Goal: Information Seeking & Learning: Learn about a topic

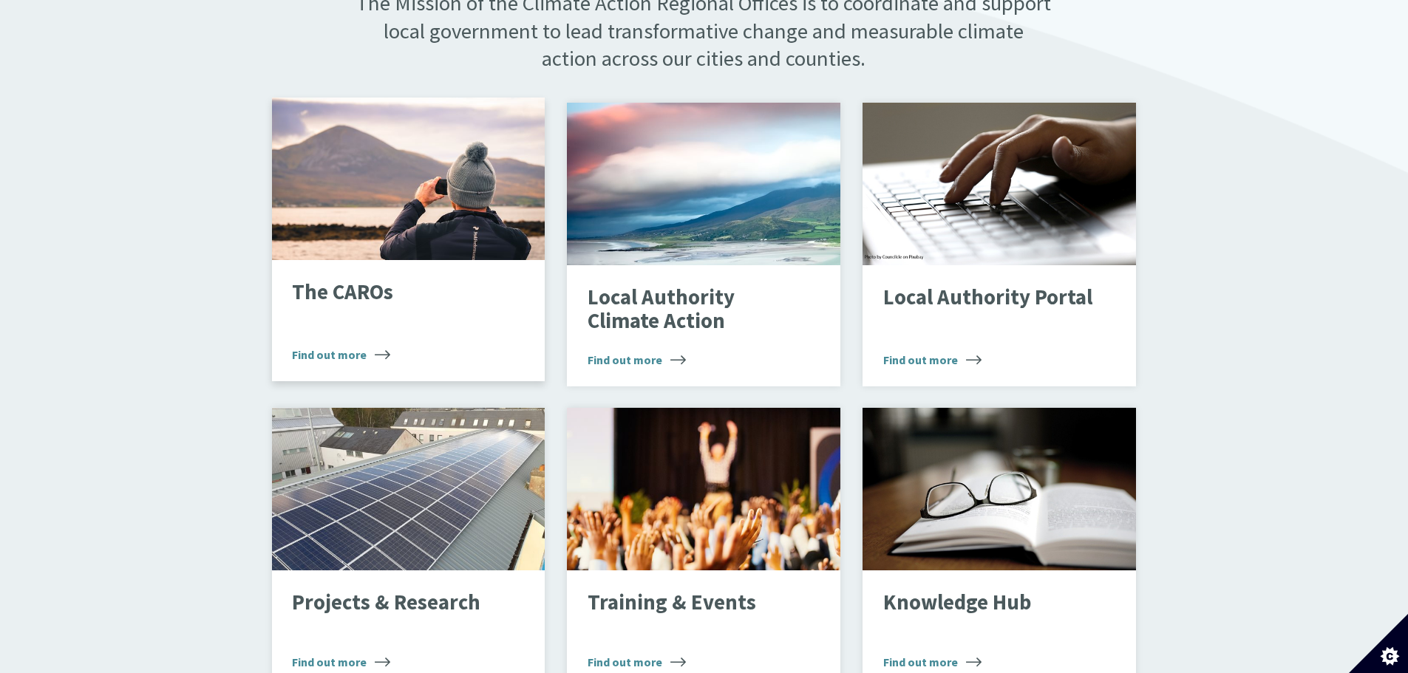
scroll to position [961, 0]
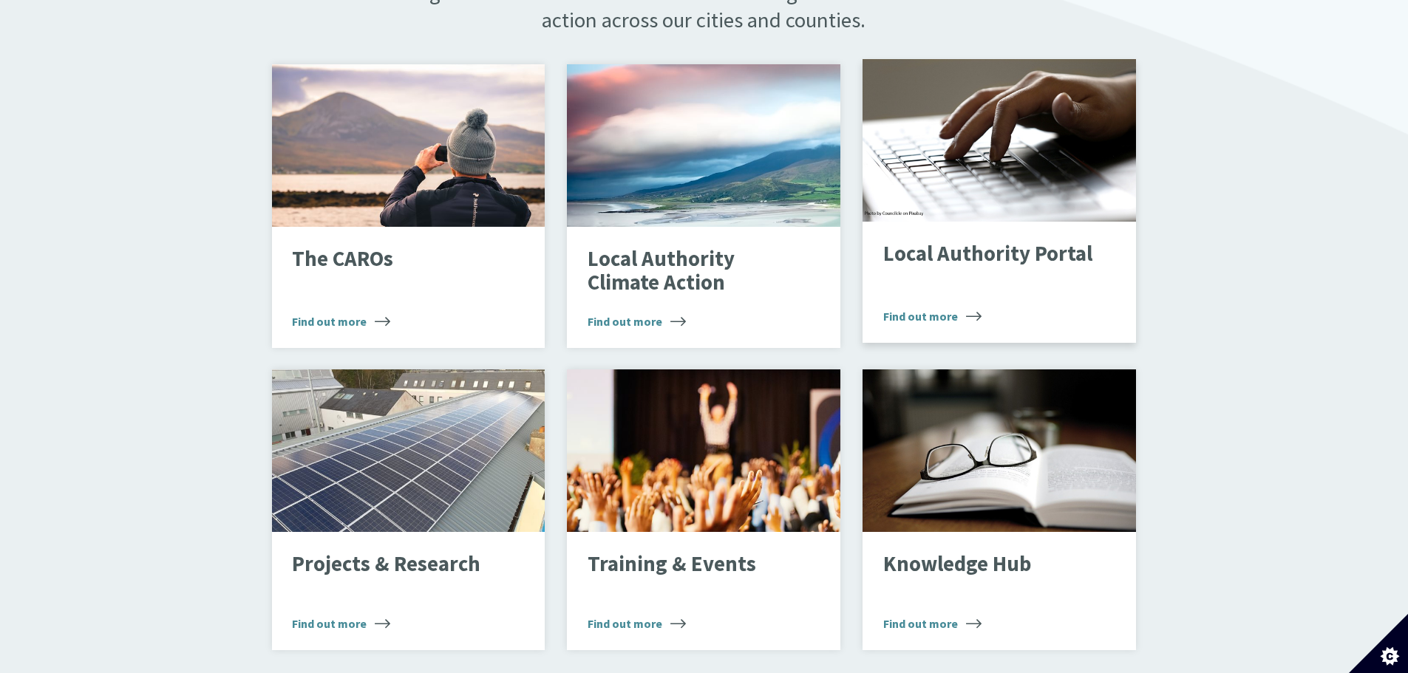
click at [963, 271] on div "Local Authority Portal Find out more" at bounding box center [998, 282] width 273 height 121
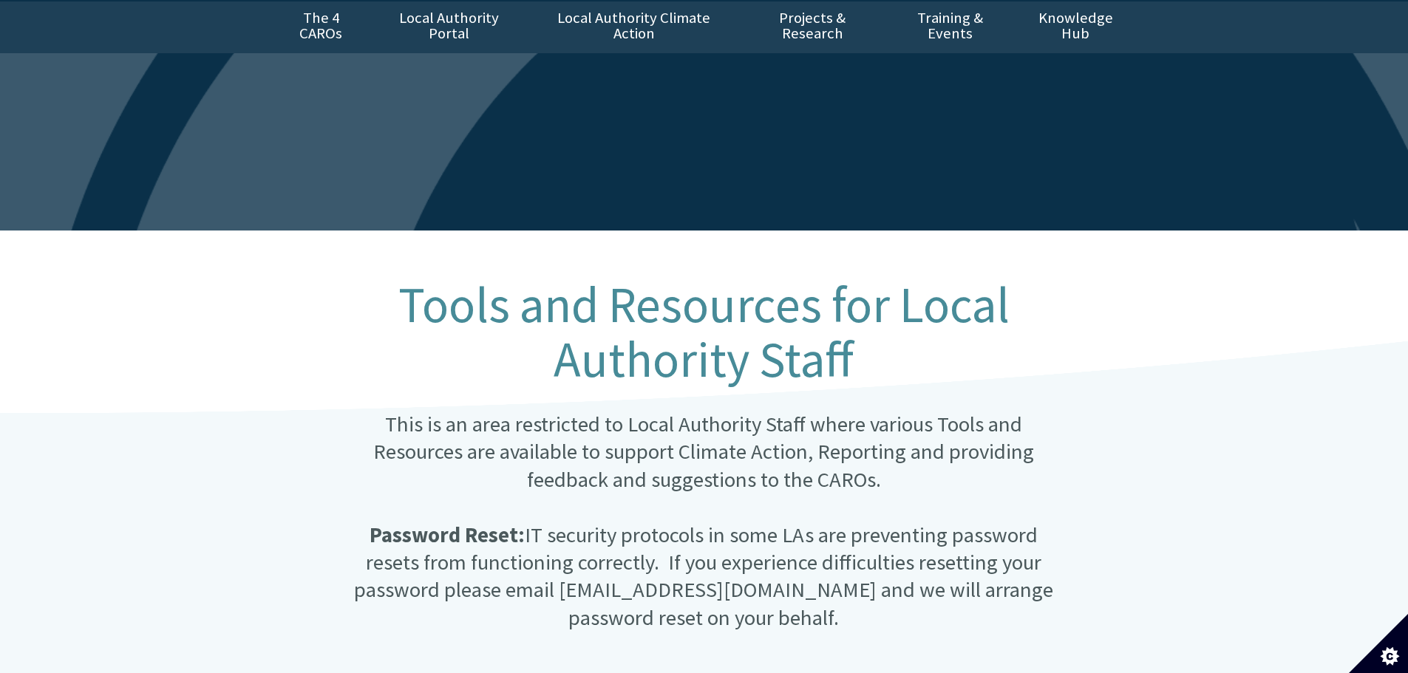
scroll to position [74, 0]
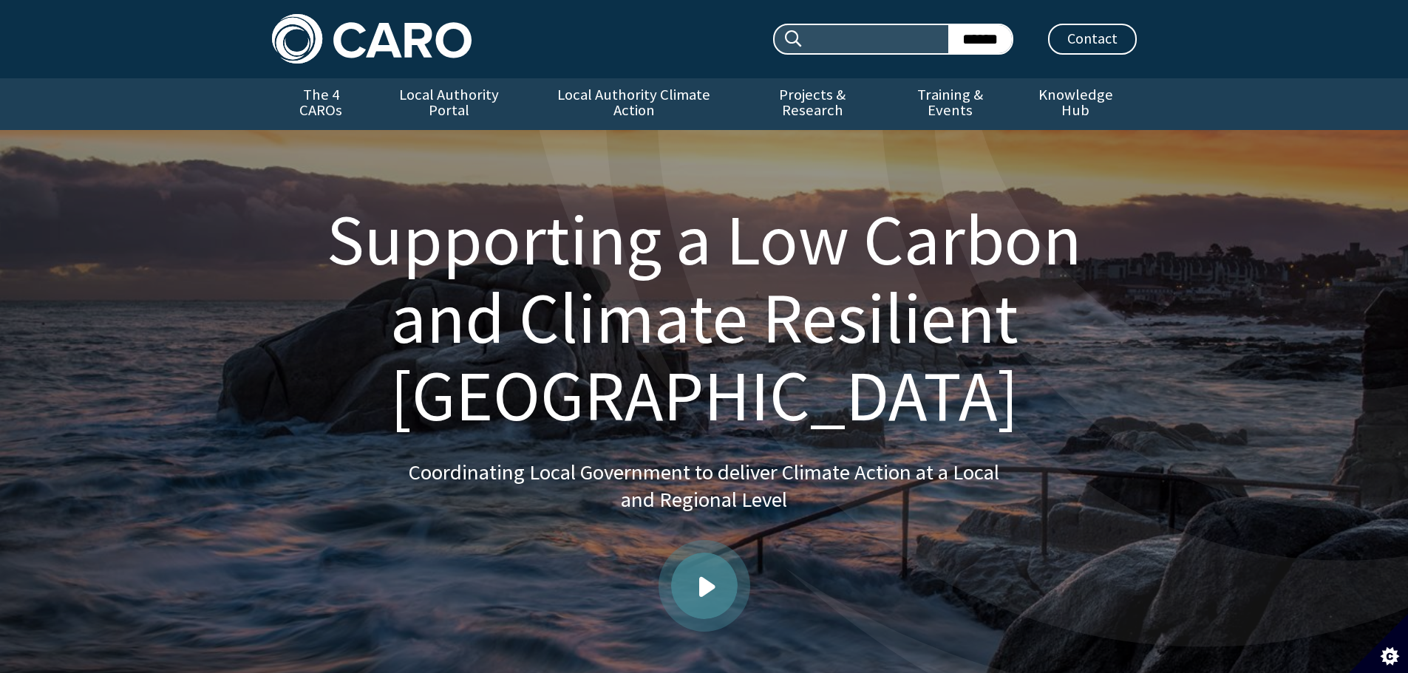
scroll to position [961, 0]
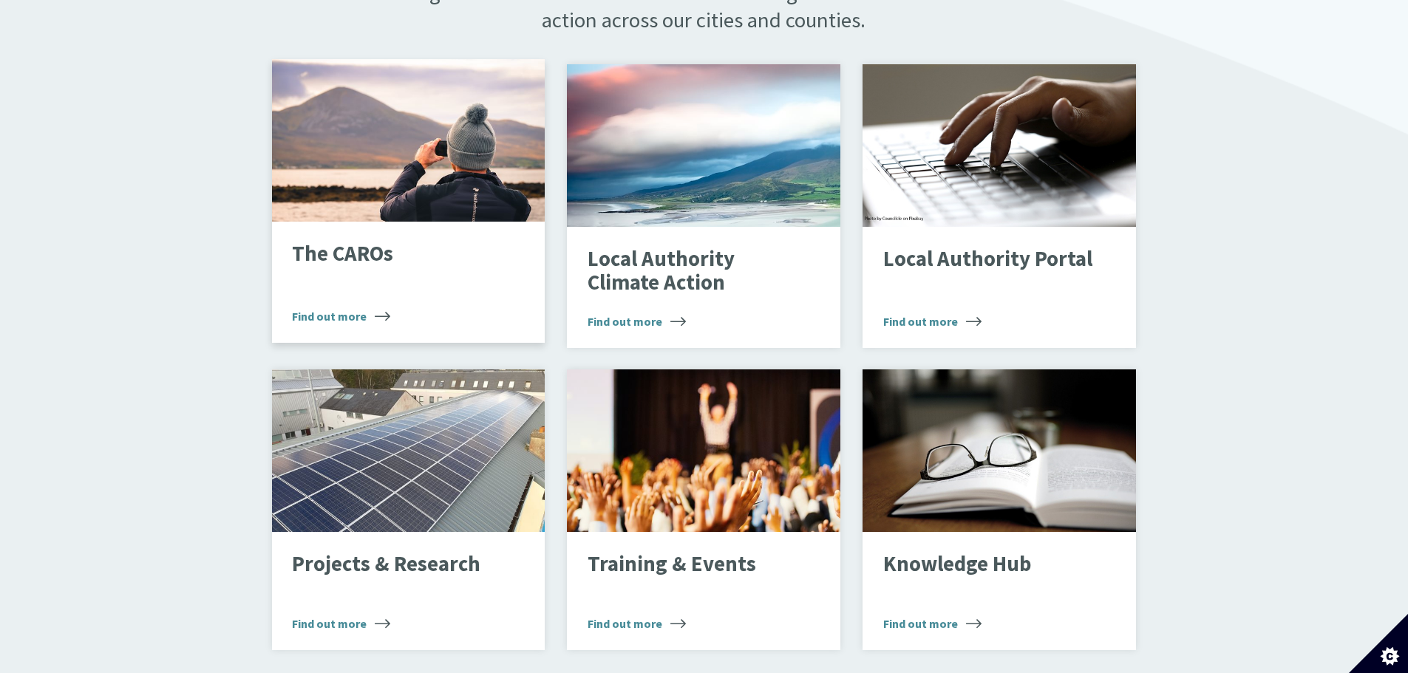
click at [460, 270] on div "The CAROs Find out more" at bounding box center [408, 282] width 273 height 121
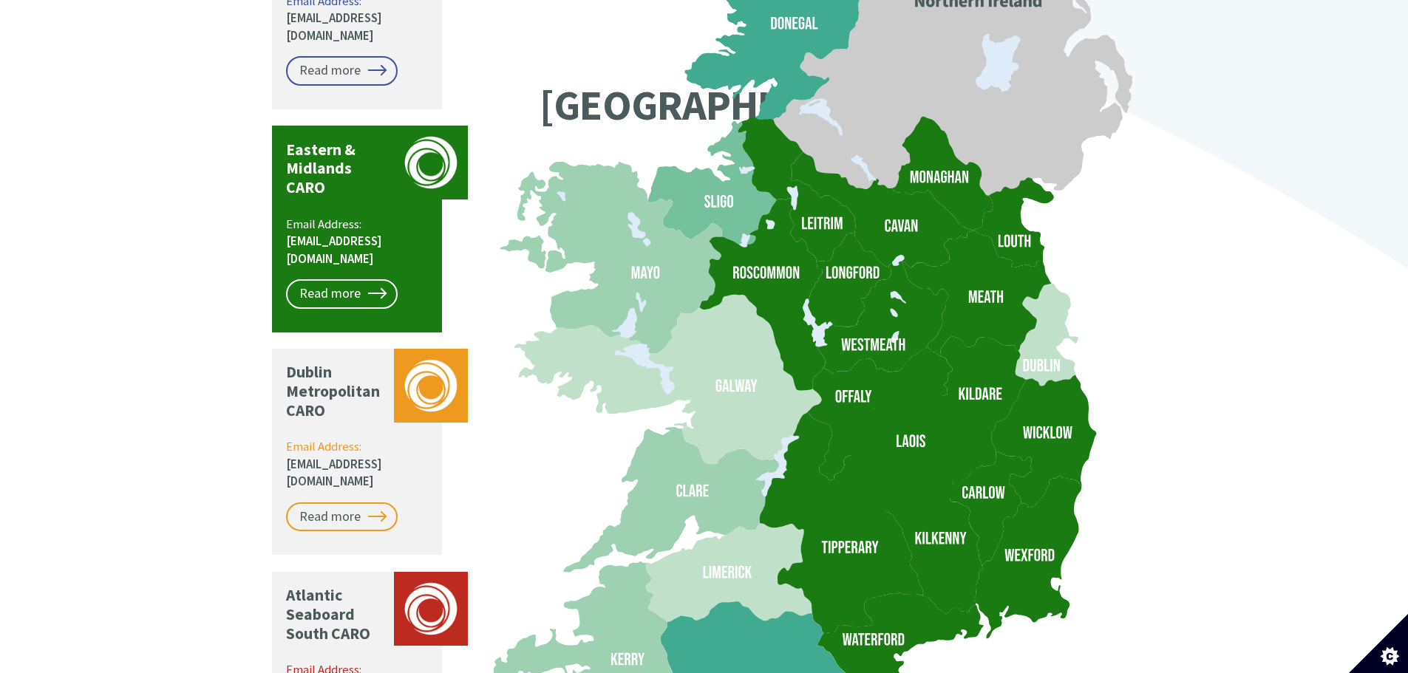
scroll to position [1404, 0]
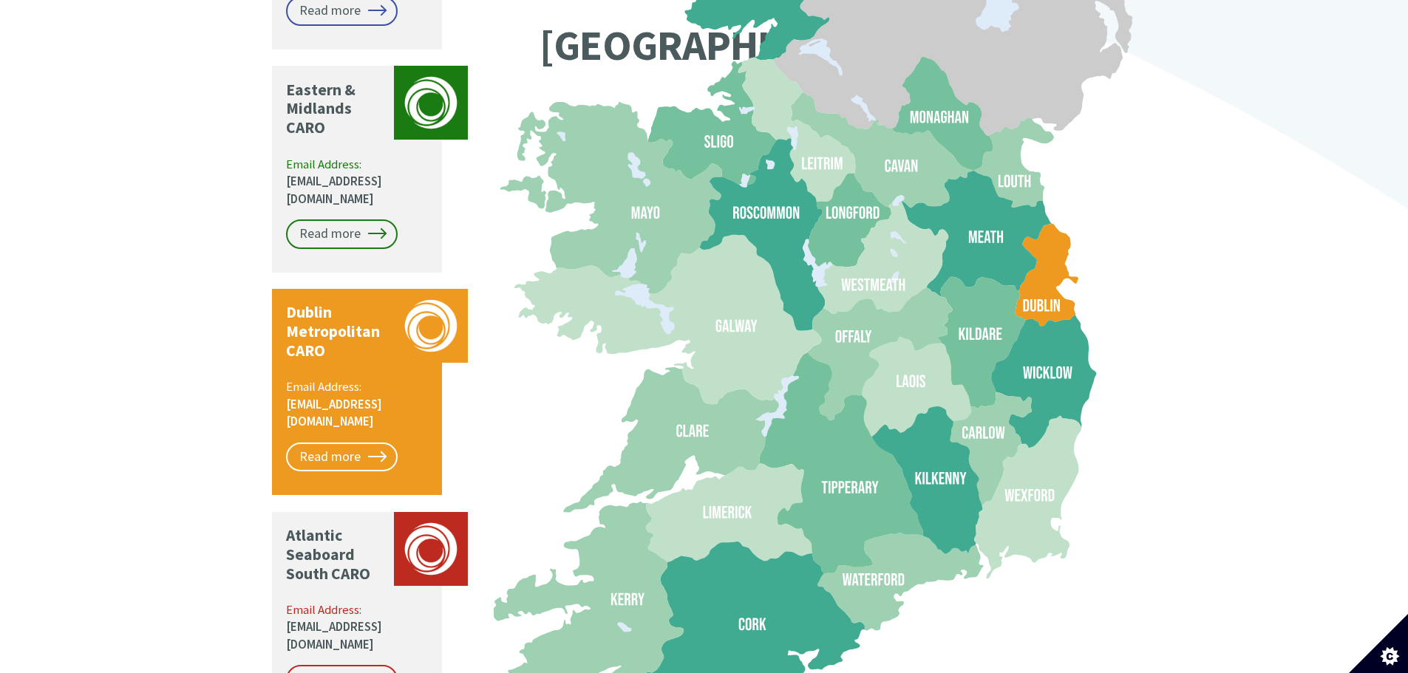
click at [374, 381] on div "Dublin Metropolitan CARO Email Address: caro@dublincity.ie Read more" at bounding box center [357, 392] width 170 height 206
click at [375, 443] on link "Read more" at bounding box center [342, 458] width 112 height 30
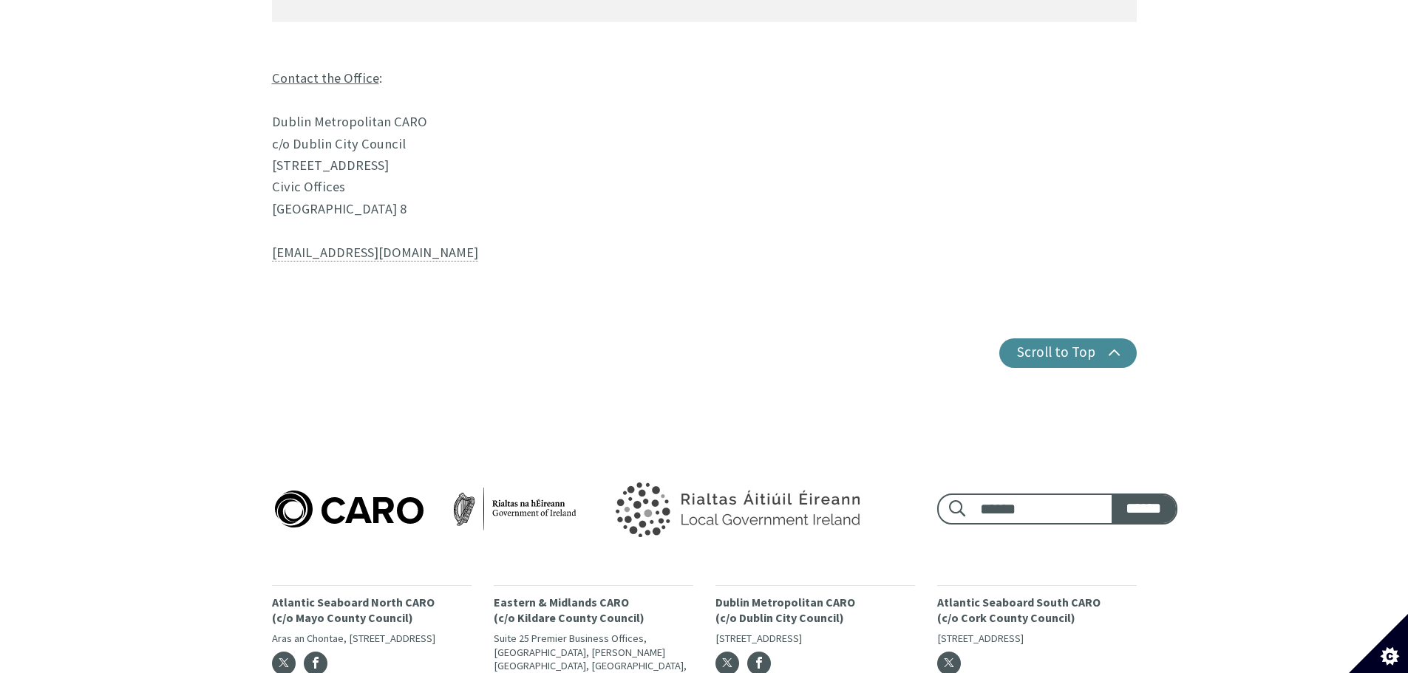
scroll to position [1457, 0]
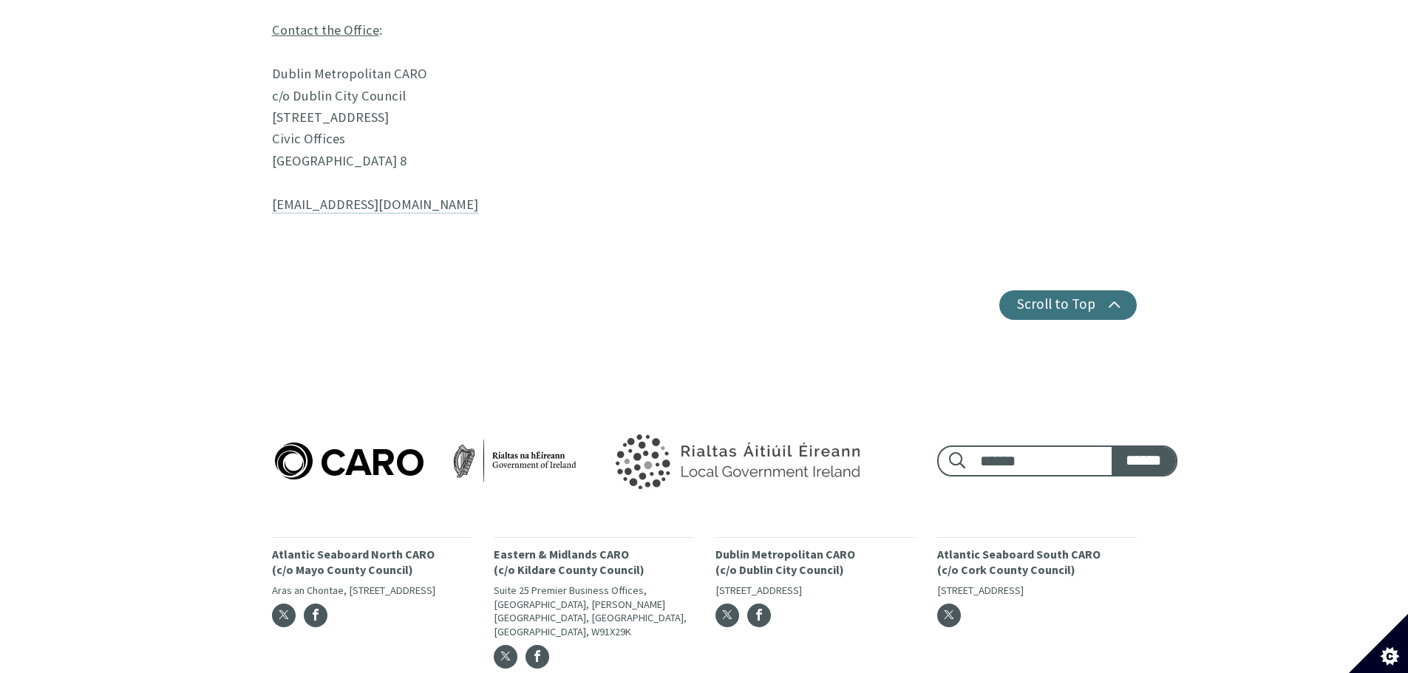
click at [1034, 290] on button "Scroll to Top" at bounding box center [1067, 305] width 137 height 30
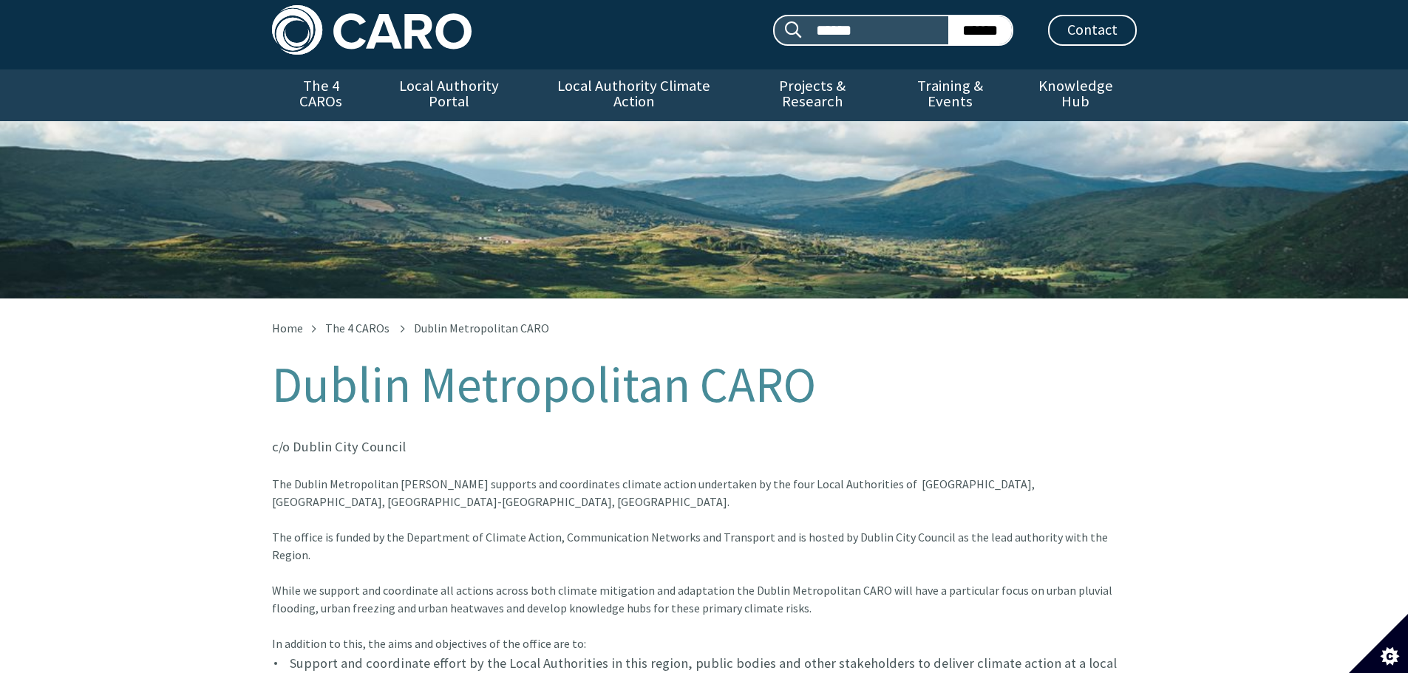
scroll to position [0, 0]
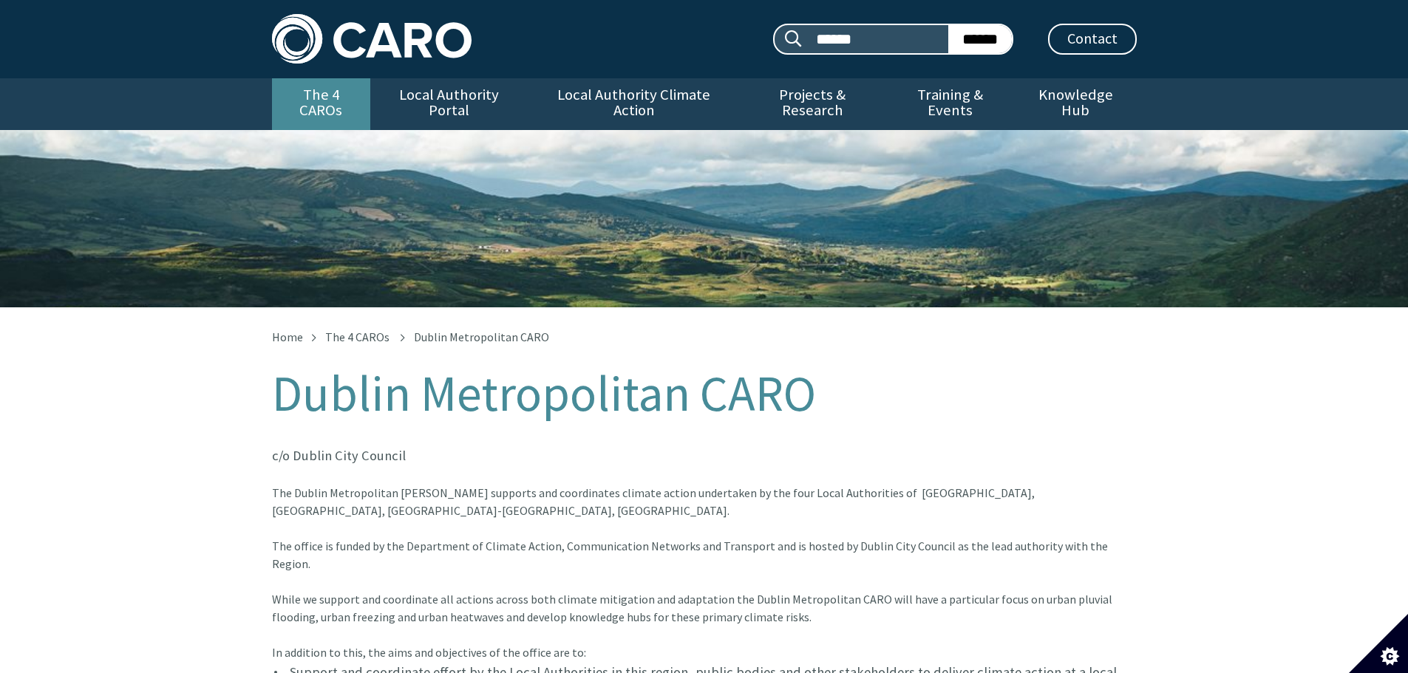
click at [328, 92] on link "The 4 CAROs" at bounding box center [321, 104] width 98 height 52
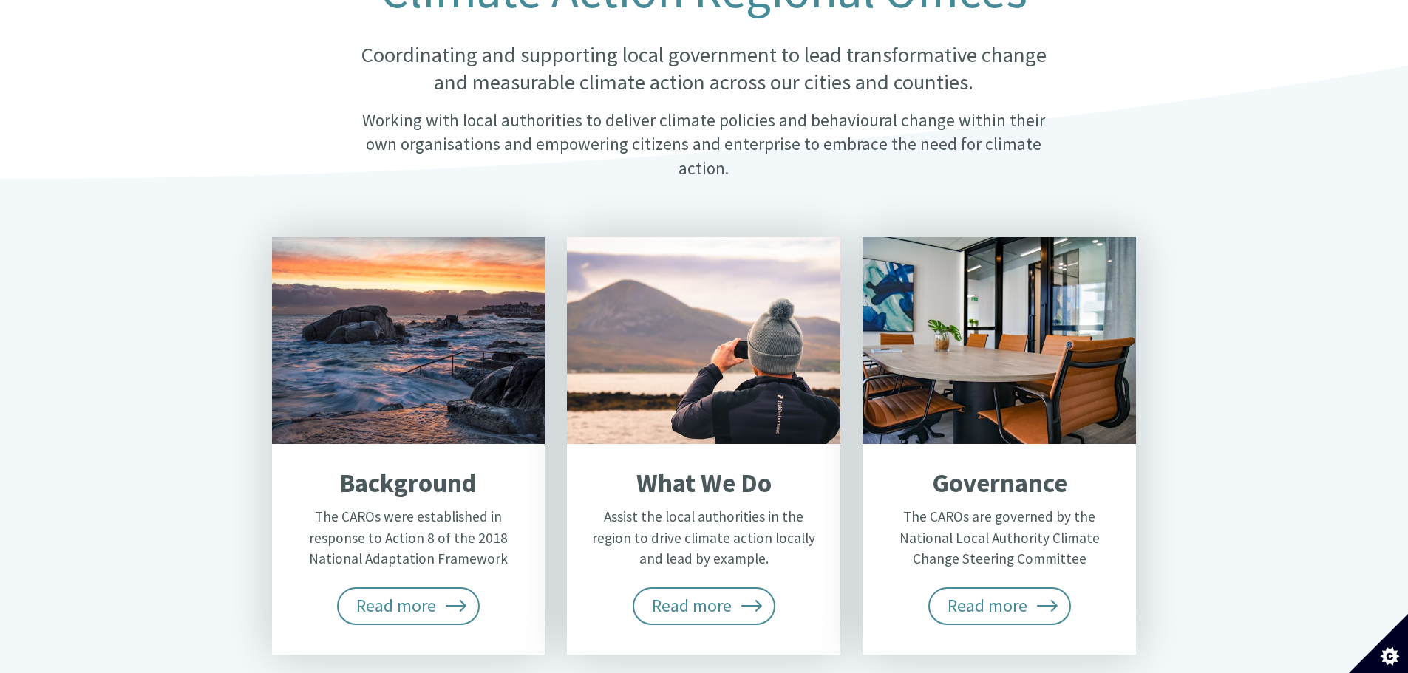
scroll to position [665, 0]
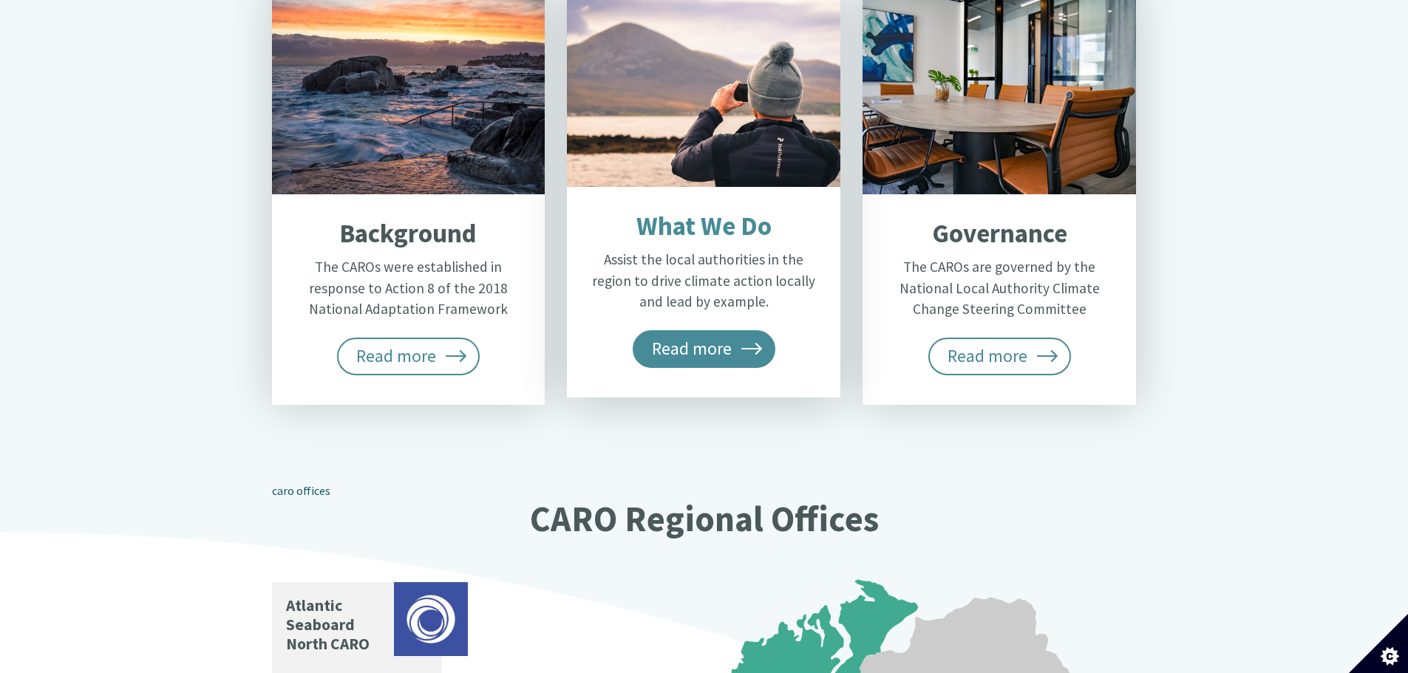
click at [726, 330] on span "Read more" at bounding box center [703, 348] width 143 height 37
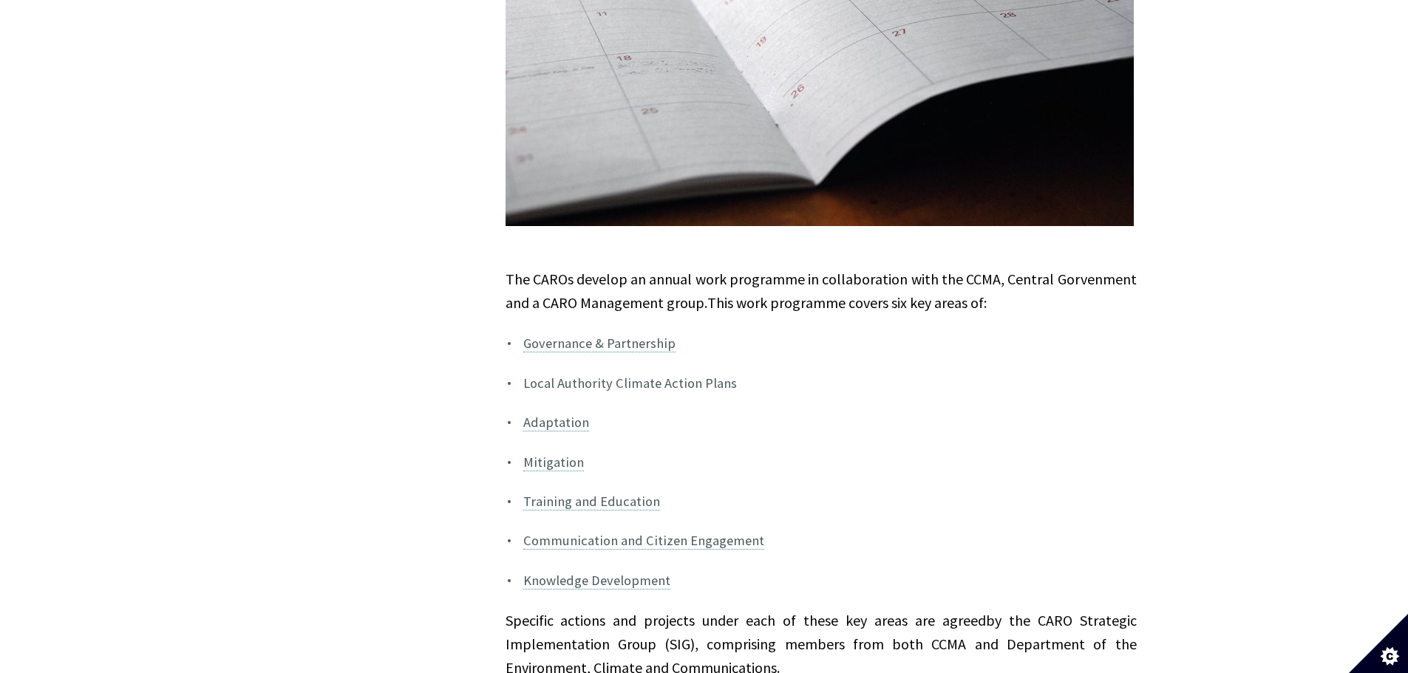
scroll to position [1034, 0]
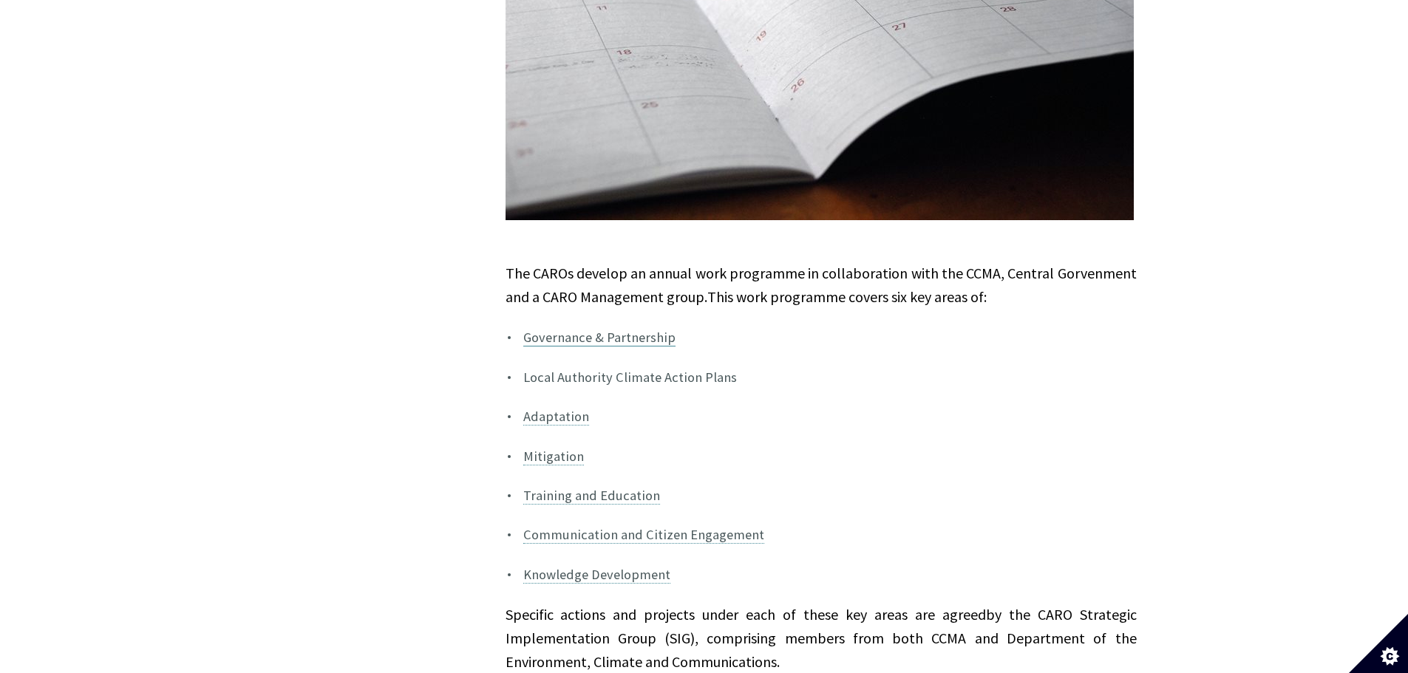
click at [641, 329] on link "Governance & Partnership" at bounding box center [599, 338] width 152 height 18
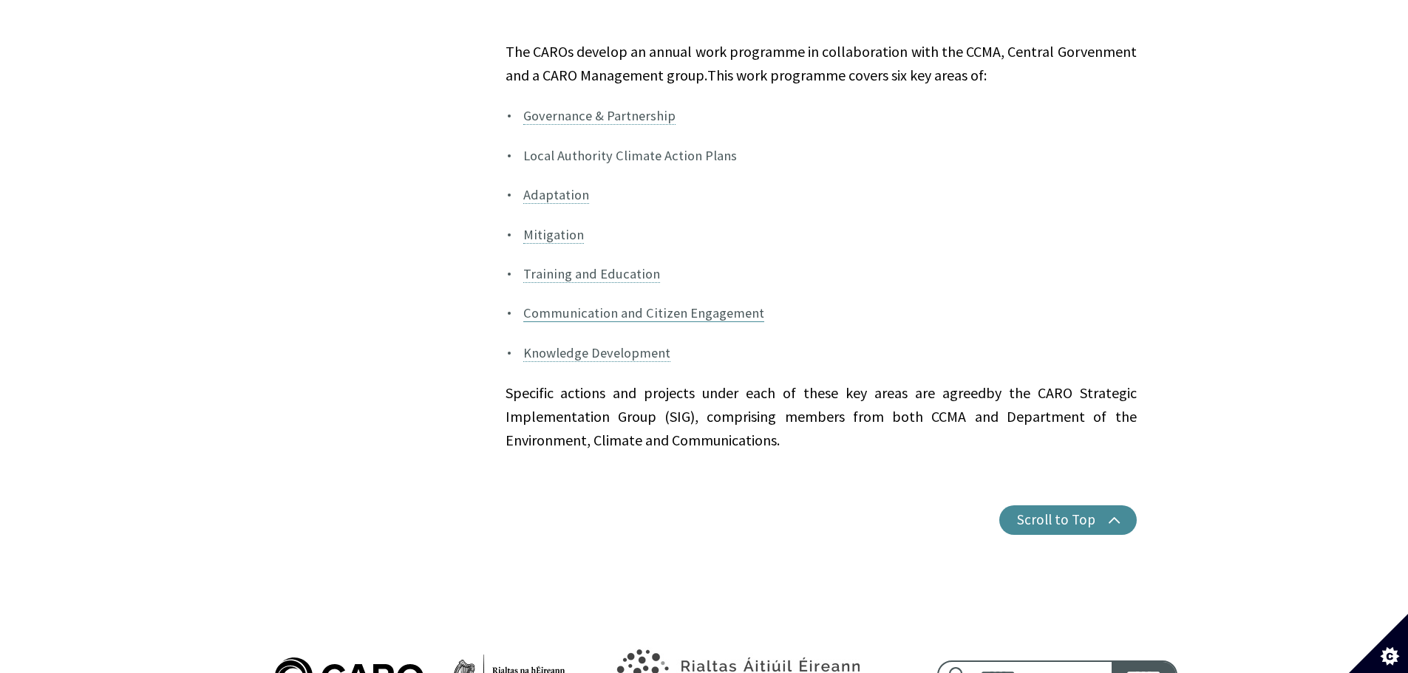
scroll to position [1330, 0]
